Goal: Find specific page/section: Find specific page/section

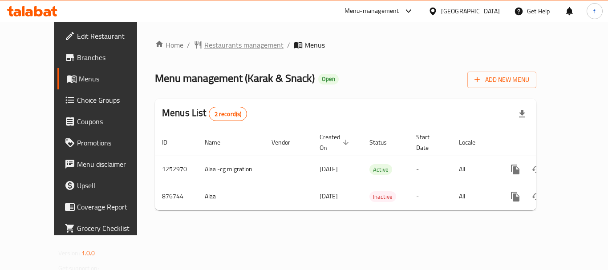
click at [209, 48] on span "Restaurants management" at bounding box center [243, 45] width 79 height 11
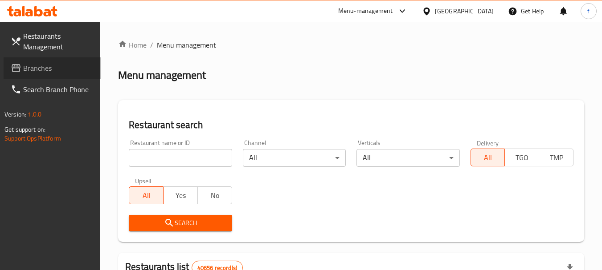
click at [40, 71] on span "Branches" at bounding box center [58, 68] width 70 height 11
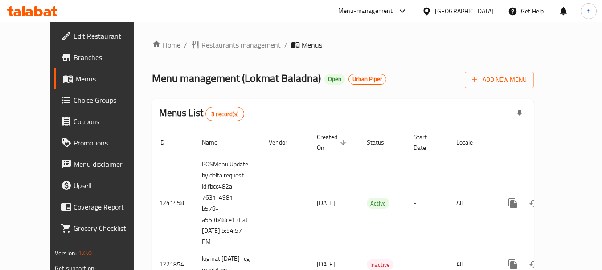
click at [201, 46] on span "Restaurants management" at bounding box center [240, 45] width 79 height 11
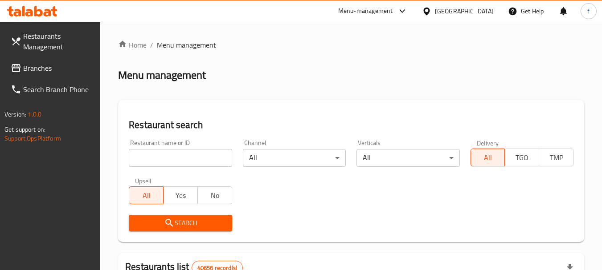
click at [163, 162] on input "search" at bounding box center [180, 158] width 103 height 18
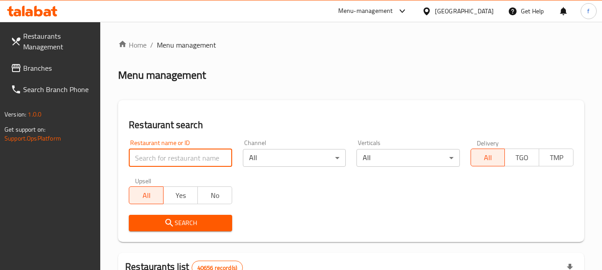
paste input "6965"
type input "6965"
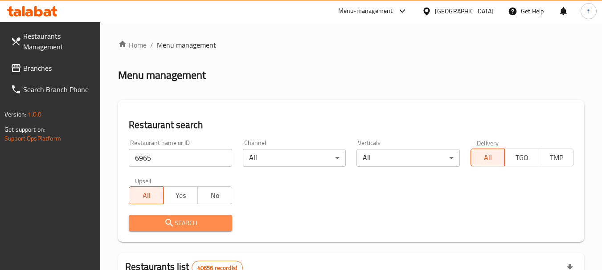
click at [165, 223] on icon "submit" at bounding box center [169, 223] width 11 height 11
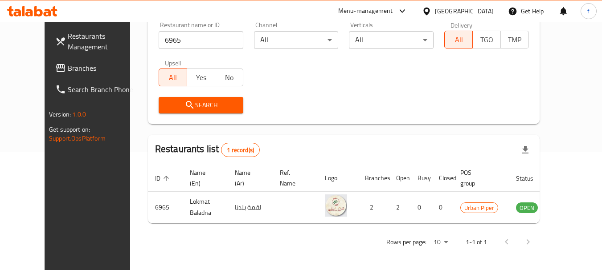
scroll to position [119, 0]
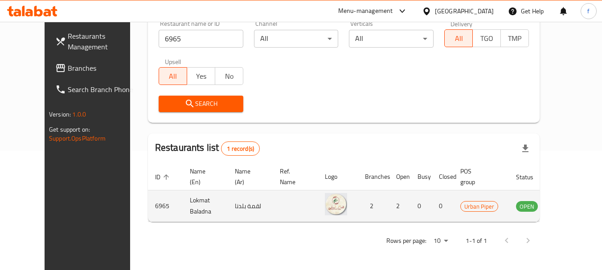
click at [571, 207] on icon "enhanced table" at bounding box center [568, 206] width 11 height 11
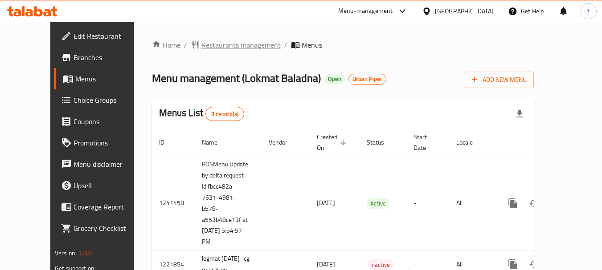
click at [202, 45] on span "Restaurants management" at bounding box center [240, 45] width 79 height 11
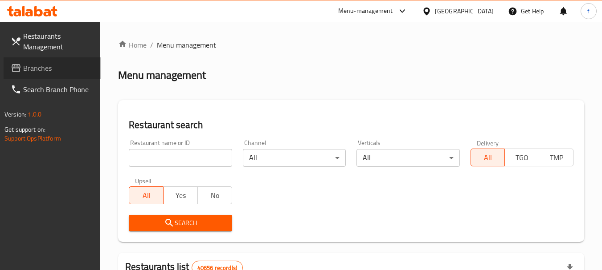
click at [58, 68] on span "Branches" at bounding box center [58, 68] width 70 height 11
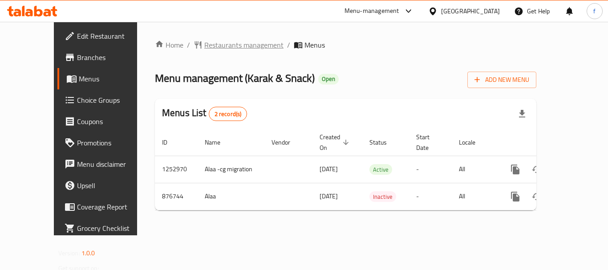
click at [204, 44] on span "Restaurants management" at bounding box center [243, 45] width 79 height 11
click at [205, 38] on div "Home / Restaurants management / Menus Menu management ( Karak & Snack ) Open Ad…" at bounding box center [345, 129] width 417 height 215
click at [205, 40] on span "Restaurants management" at bounding box center [243, 45] width 79 height 11
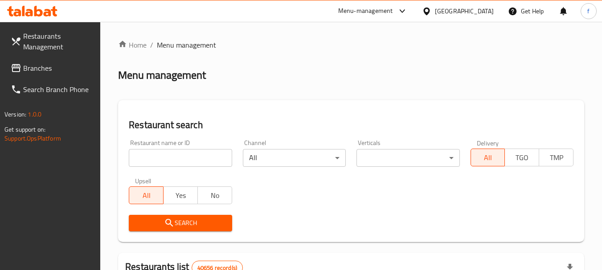
click at [165, 153] on input "search" at bounding box center [180, 158] width 103 height 18
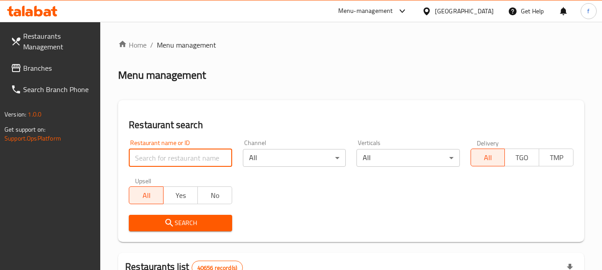
paste input "657531"
type input "657531"
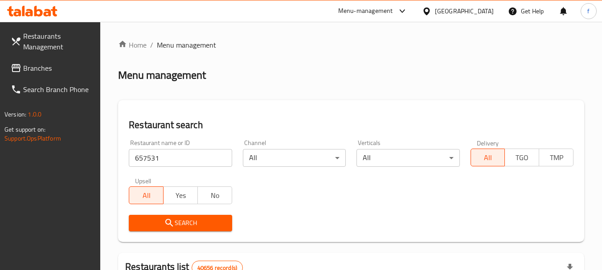
click at [149, 223] on span "Search" at bounding box center [180, 223] width 89 height 11
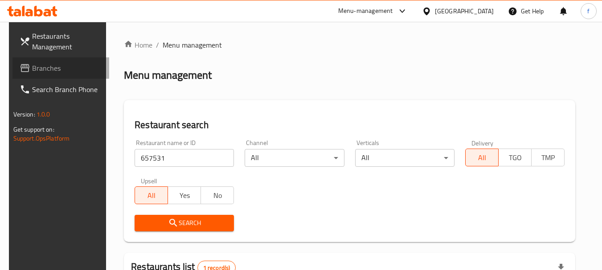
click at [34, 64] on span "Branches" at bounding box center [67, 68] width 70 height 11
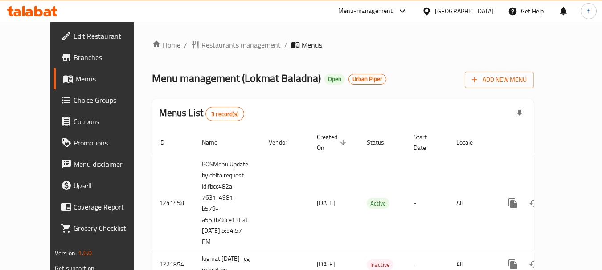
click at [213, 43] on span "Restaurants management" at bounding box center [240, 45] width 79 height 11
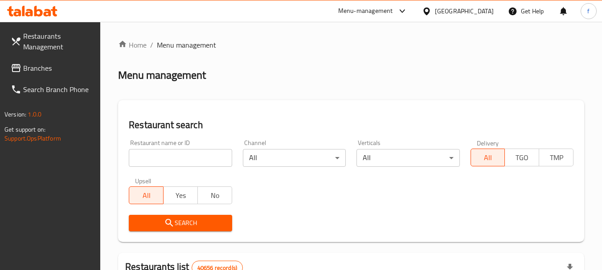
click at [145, 152] on input "search" at bounding box center [180, 158] width 103 height 18
paste input "6965"
type input "6965"
click at [161, 219] on span "Search" at bounding box center [180, 223] width 89 height 11
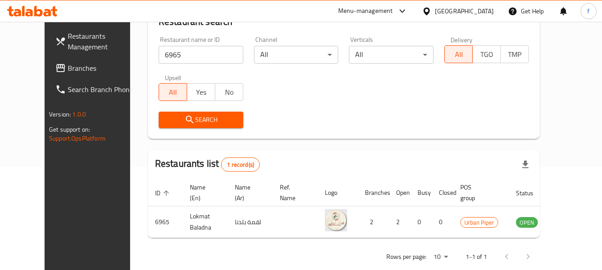
scroll to position [119, 0]
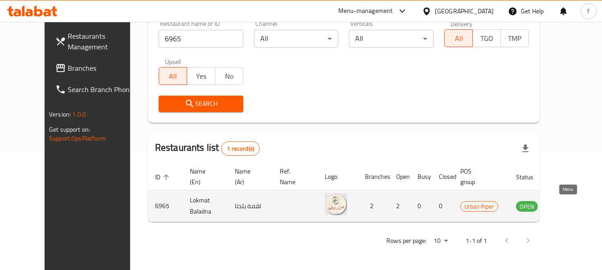
click at [563, 204] on icon "enhanced table" at bounding box center [568, 207] width 10 height 8
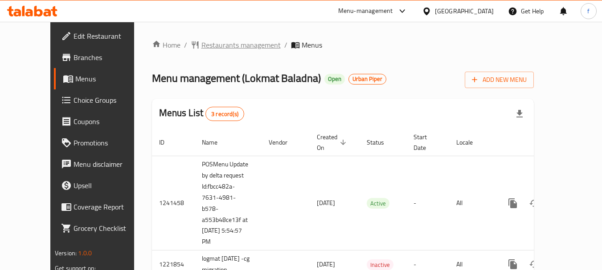
click at [201, 48] on span "Restaurants management" at bounding box center [240, 45] width 79 height 11
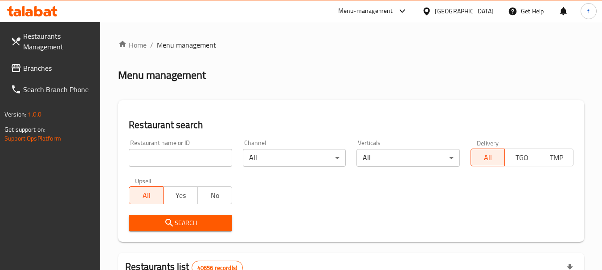
click at [159, 160] on input "search" at bounding box center [180, 158] width 103 height 18
click at [32, 60] on link "Branches" at bounding box center [52, 67] width 97 height 21
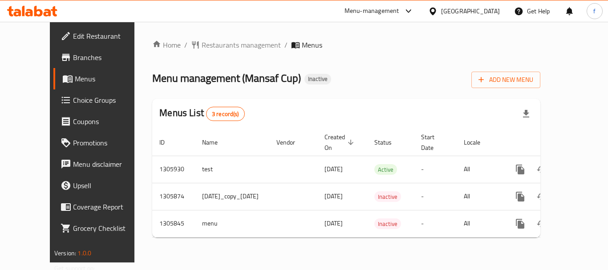
click at [201, 37] on div "Home / Restaurants management / Menus Menu management ( Mansaf Cup ) Inactive A…" at bounding box center [347, 142] width 424 height 241
click at [202, 40] on span "Restaurants management" at bounding box center [241, 45] width 79 height 11
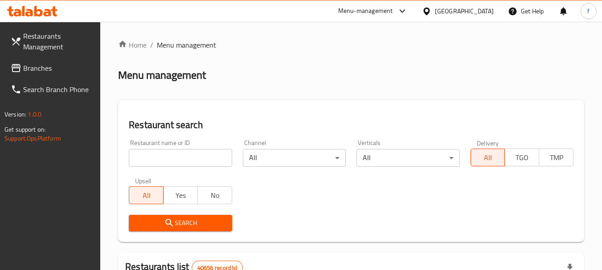
click at [67, 72] on span "Branches" at bounding box center [58, 68] width 70 height 11
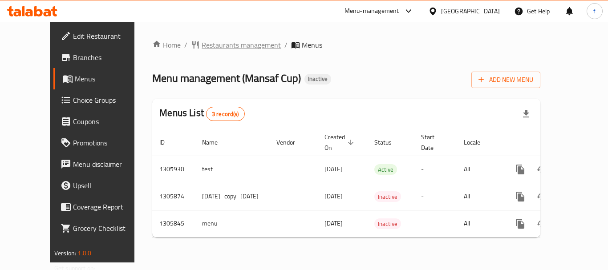
click at [202, 43] on span "Restaurants management" at bounding box center [241, 45] width 79 height 11
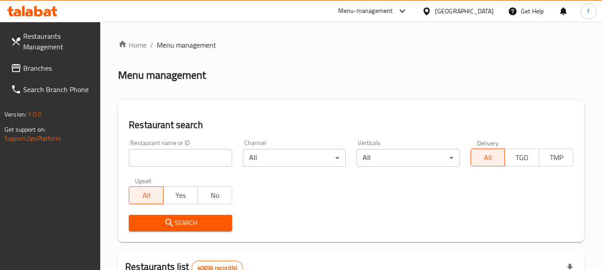
click at [28, 66] on span "Branches" at bounding box center [58, 68] width 70 height 11
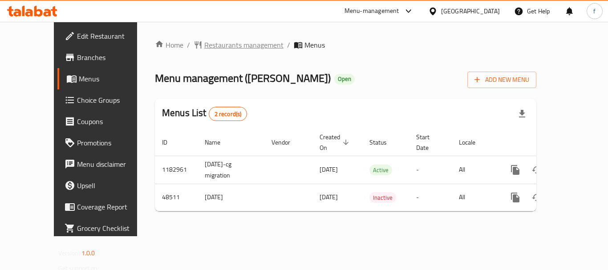
click at [204, 43] on span "Restaurants management" at bounding box center [243, 45] width 79 height 11
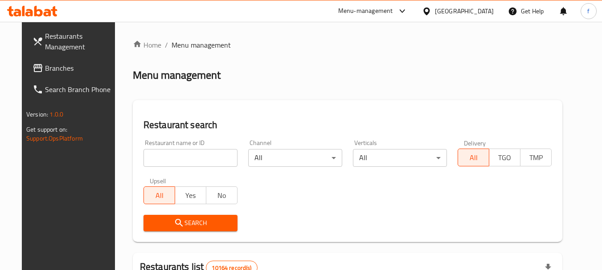
click at [180, 160] on input "search" at bounding box center [190, 158] width 94 height 18
paste input "24475"
type input "24475"
click at [188, 229] on span "Search" at bounding box center [191, 223] width 80 height 11
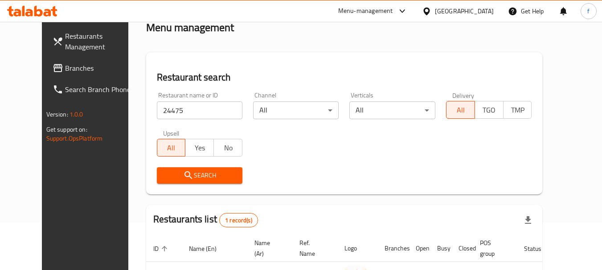
scroll to position [119, 0]
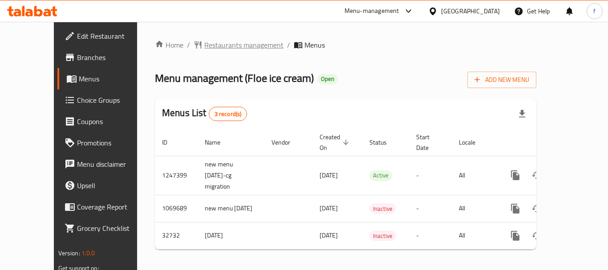
click at [212, 41] on span "Restaurants management" at bounding box center [243, 45] width 79 height 11
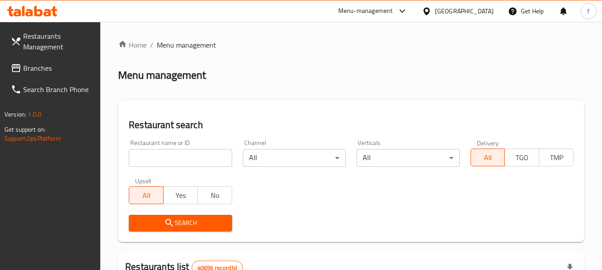
click at [147, 159] on input "search" at bounding box center [180, 158] width 103 height 18
paste input "16772"
type input "16772"
click at [159, 224] on span "Search" at bounding box center [180, 223] width 89 height 11
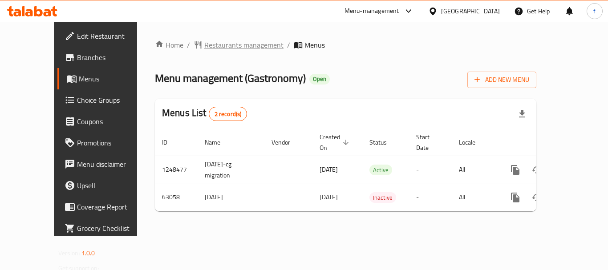
click at [204, 41] on span "Restaurants management" at bounding box center [243, 45] width 79 height 11
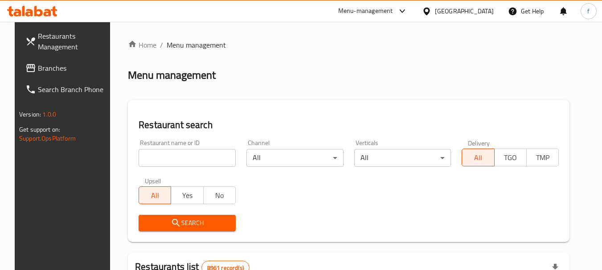
click at [175, 158] on input "search" at bounding box center [187, 158] width 97 height 18
paste input "600031"
type input "600031"
click at [187, 224] on span "Search" at bounding box center [187, 223] width 83 height 11
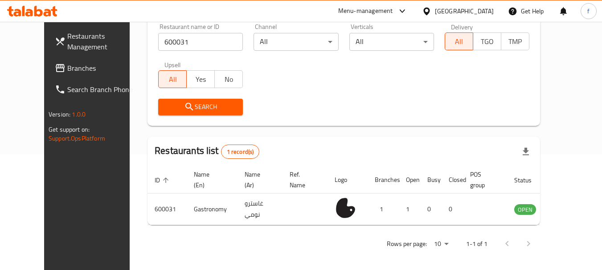
scroll to position [119, 0]
